Goal: Task Accomplishment & Management: Manage account settings

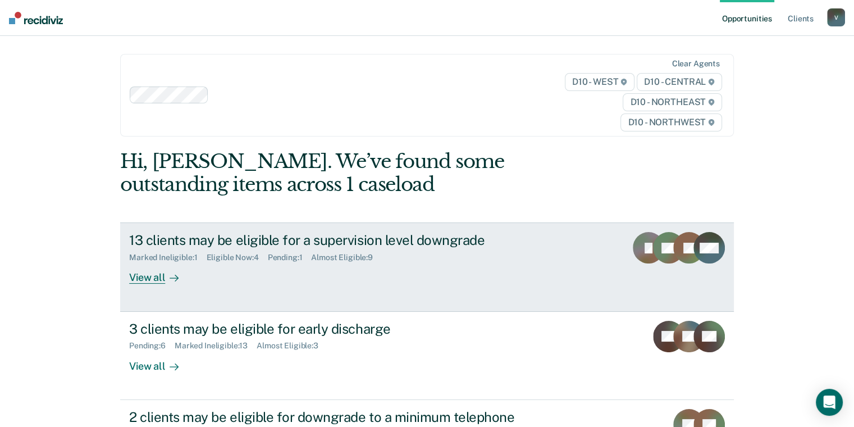
click at [211, 243] on div "13 clients may be eligible for a supervision level downgrade" at bounding box center [326, 240] width 394 height 16
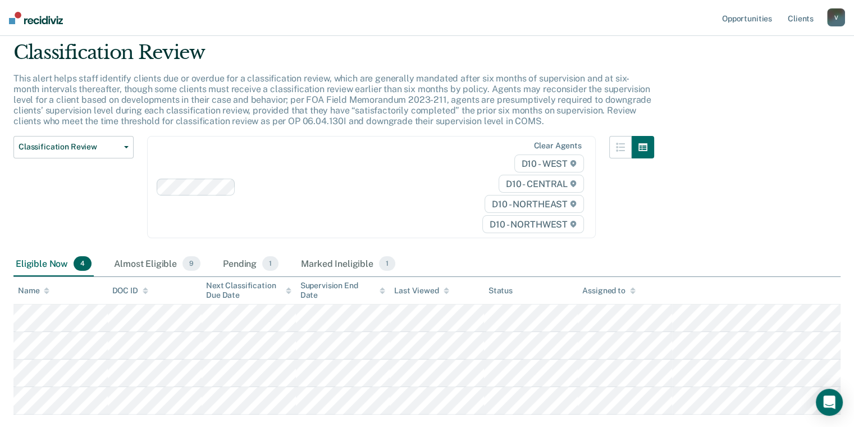
scroll to position [56, 0]
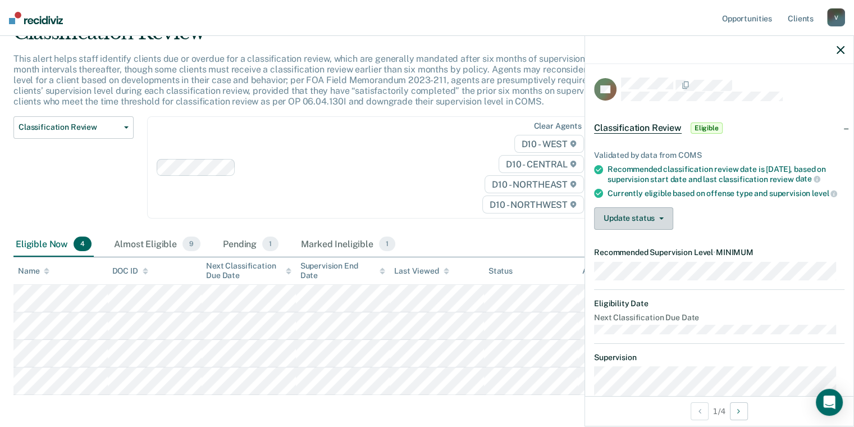
click at [665, 225] on button "Update status" at bounding box center [633, 218] width 79 height 22
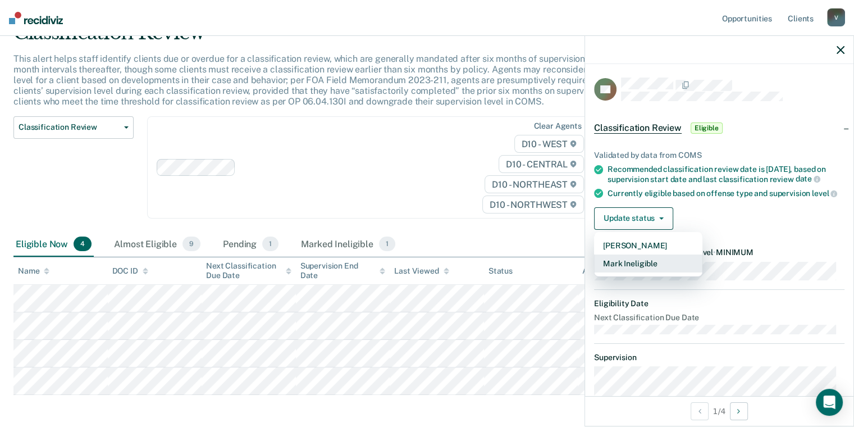
click at [629, 272] on button "Mark Ineligible" at bounding box center [648, 263] width 108 height 18
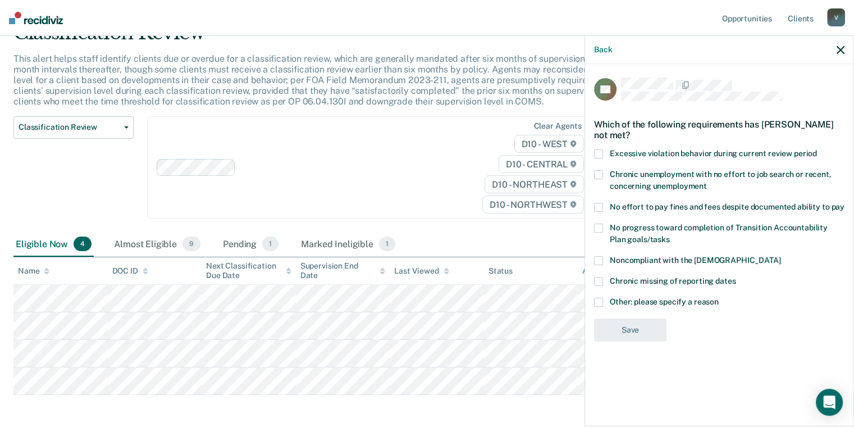
click at [604, 206] on label "No effort to pay fines and fees despite documented ability to pay" at bounding box center [719, 209] width 250 height 12
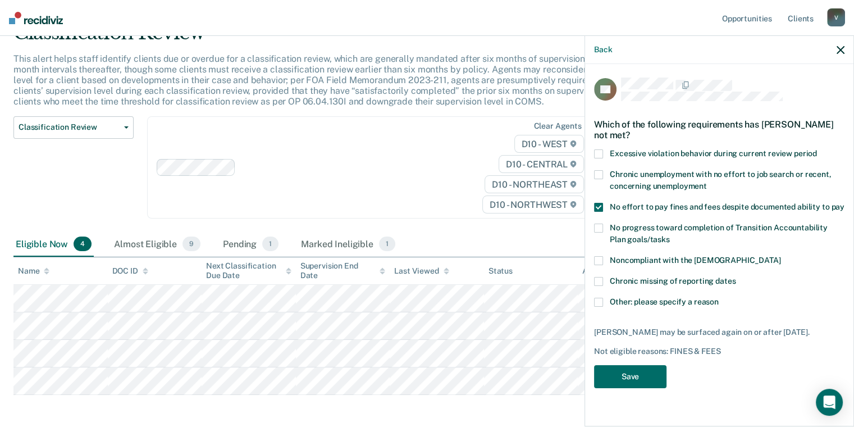
click at [608, 229] on label "No progress toward completion of Transition Accountability Plan goals/tasks" at bounding box center [719, 235] width 250 height 24
click at [603, 258] on label "Noncompliant with the order of supervision" at bounding box center [719, 262] width 250 height 12
click at [627, 373] on button "Save" at bounding box center [630, 376] width 72 height 23
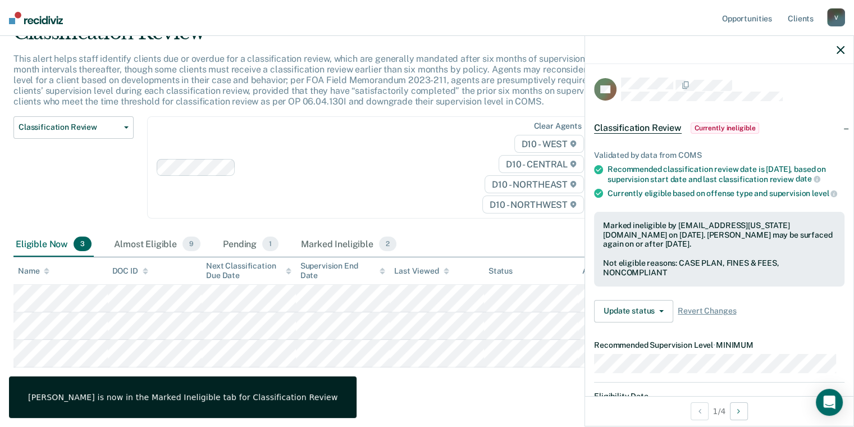
click at [837, 51] on icon "button" at bounding box center [840, 50] width 8 height 8
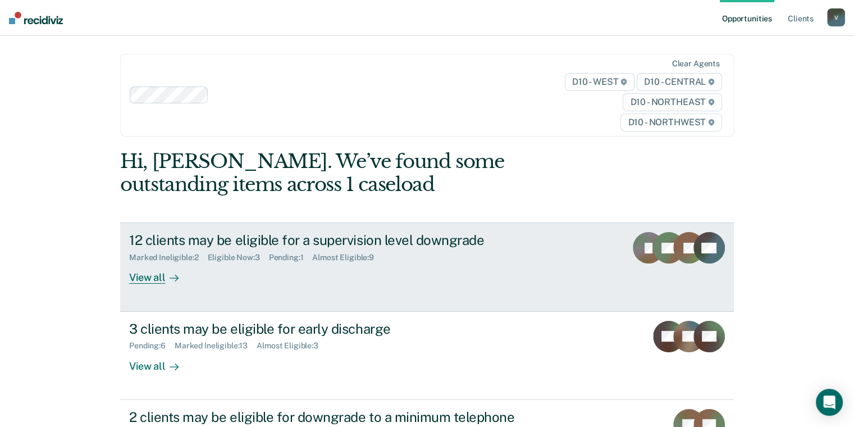
click at [419, 242] on div "12 clients may be eligible for a supervision level downgrade" at bounding box center [326, 240] width 394 height 16
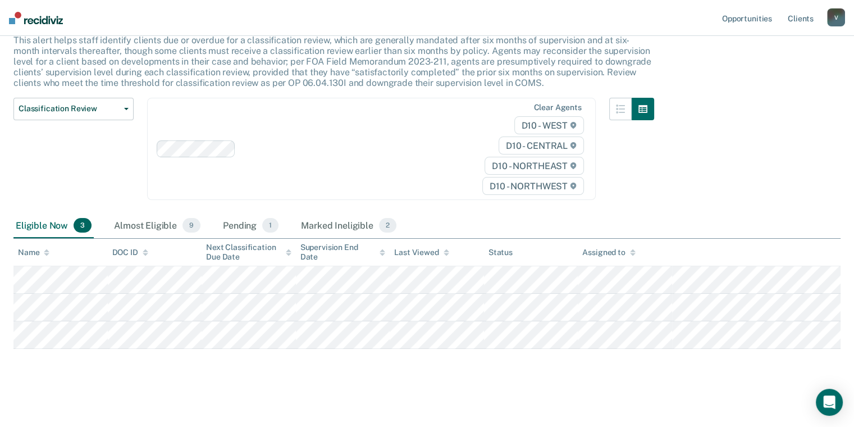
scroll to position [76, 0]
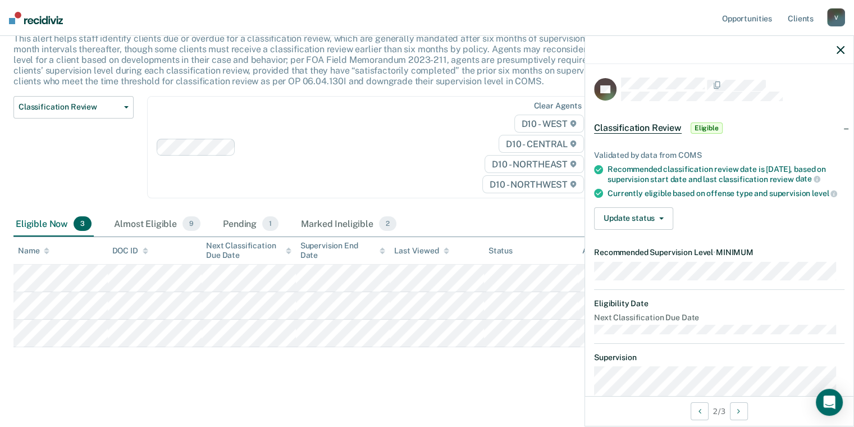
click at [649, 237] on div "Validated by data from COMS Recommended classification review date is Aug 11, 2…" at bounding box center [719, 185] width 268 height 106
click at [657, 229] on button "Update status" at bounding box center [633, 218] width 79 height 22
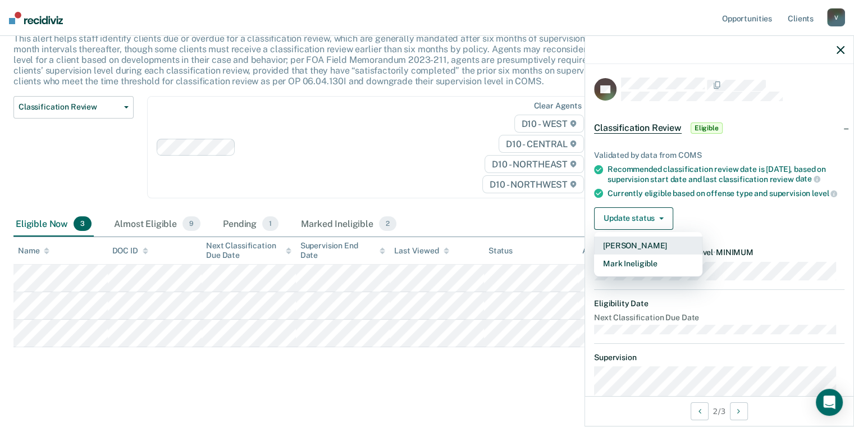
click at [635, 249] on button "Mark Pending" at bounding box center [648, 245] width 108 height 18
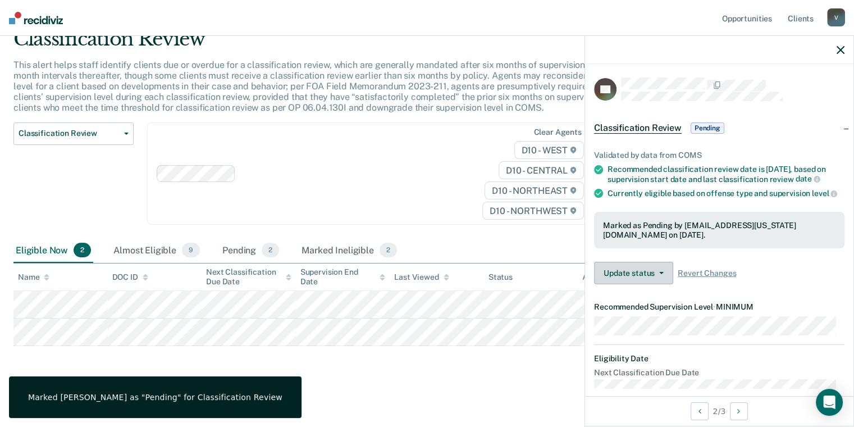
scroll to position [49, 0]
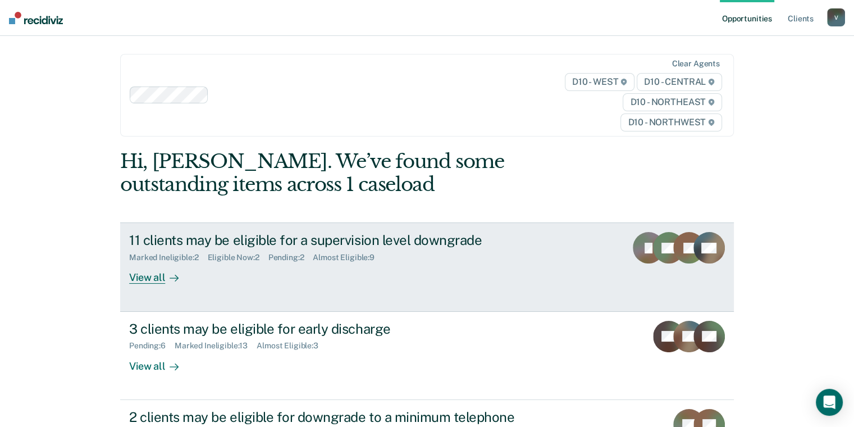
click at [323, 240] on div "11 clients may be eligible for a supervision level downgrade" at bounding box center [326, 240] width 394 height 16
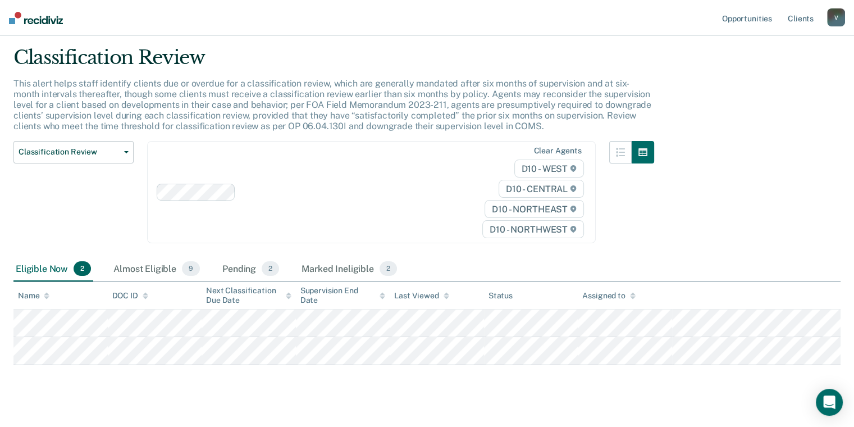
scroll to position [49, 0]
